Goal: Obtain resource: Obtain resource

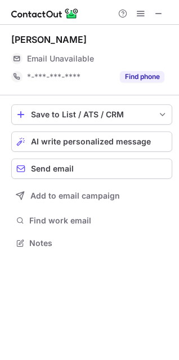
scroll to position [234, 179]
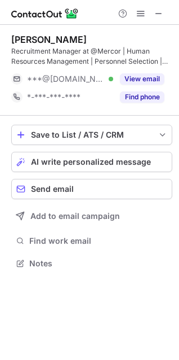
scroll to position [255, 179]
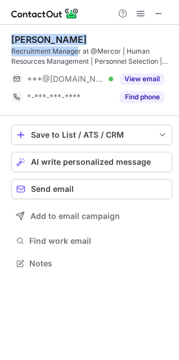
drag, startPoint x: 79, startPoint y: 52, endPoint x: 11, endPoint y: 37, distance: 69.7
click at [11, 37] on div "Fernando Arevalo Barriga Recruitment Manager at @Mercor | Human Resources Manag…" at bounding box center [91, 50] width 161 height 33
copy div "Fernando Arevalo Barriga Recruitment Manage"
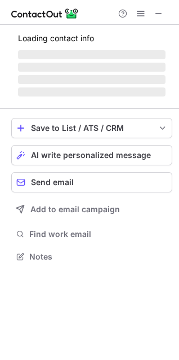
scroll to position [248, 179]
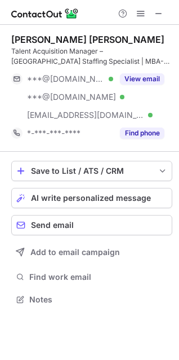
scroll to position [291, 179]
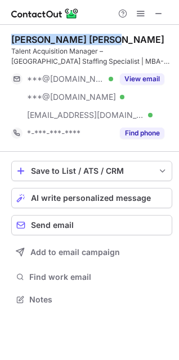
drag, startPoint x: 3, startPoint y: 38, endPoint x: 113, endPoint y: 37, distance: 109.3
click at [113, 37] on div "Prasanta Kumar Digal Talent Acquisition Manager – US Staffing Specialist | MBA-…" at bounding box center [89, 170] width 179 height 291
copy div "Prasanta Kumar Digal"
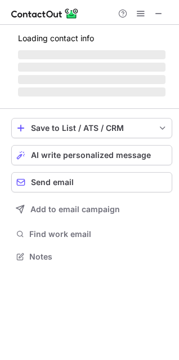
scroll to position [6, 5]
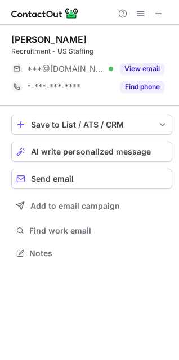
scroll to position [6, 5]
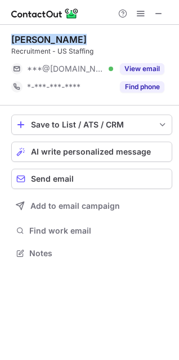
drag, startPoint x: 10, startPoint y: 39, endPoint x: 79, endPoint y: 32, distance: 69.1
click at [79, 32] on div "[PERSON_NAME] Recruitment - US Staffing ***@[DOMAIN_NAME] Verified View email *…" at bounding box center [89, 147] width 179 height 245
copy div "[PERSON_NAME]"
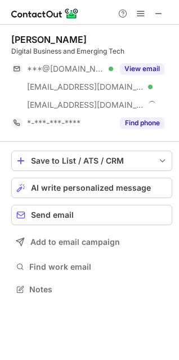
scroll to position [281, 179]
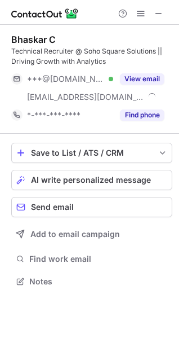
scroll to position [273, 179]
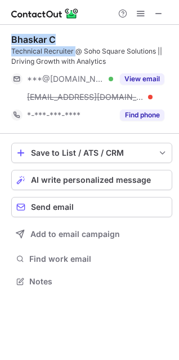
drag, startPoint x: 74, startPoint y: 51, endPoint x: 10, endPoint y: 37, distance: 66.2
click at [10, 37] on div "Bhaskar C Technical Recruiter @ Soho Square Solutions || Driving Growth with An…" at bounding box center [89, 161] width 179 height 273
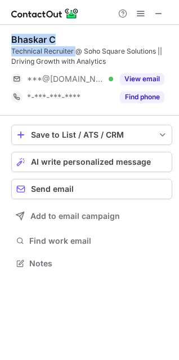
scroll to position [255, 179]
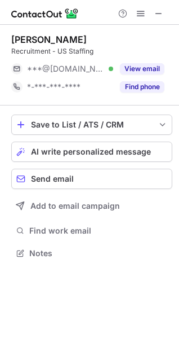
scroll to position [6, 5]
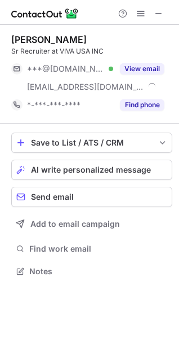
scroll to position [263, 179]
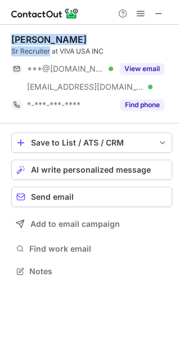
drag, startPoint x: 50, startPoint y: 51, endPoint x: 11, endPoint y: 42, distance: 39.4
click at [11, 42] on div "kannan Chandrasekaran Sr Recruiter at VIVA USA INC" at bounding box center [91, 45] width 161 height 23
copy div "kannan Chandrasekaran Sr Recruiter"
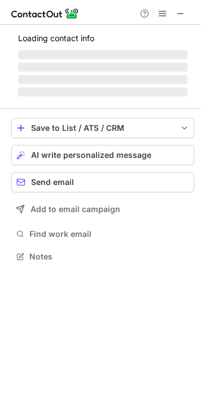
scroll to position [248, 200]
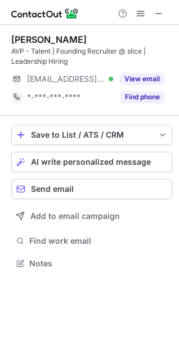
scroll to position [255, 179]
